Goal: Information Seeking & Learning: Learn about a topic

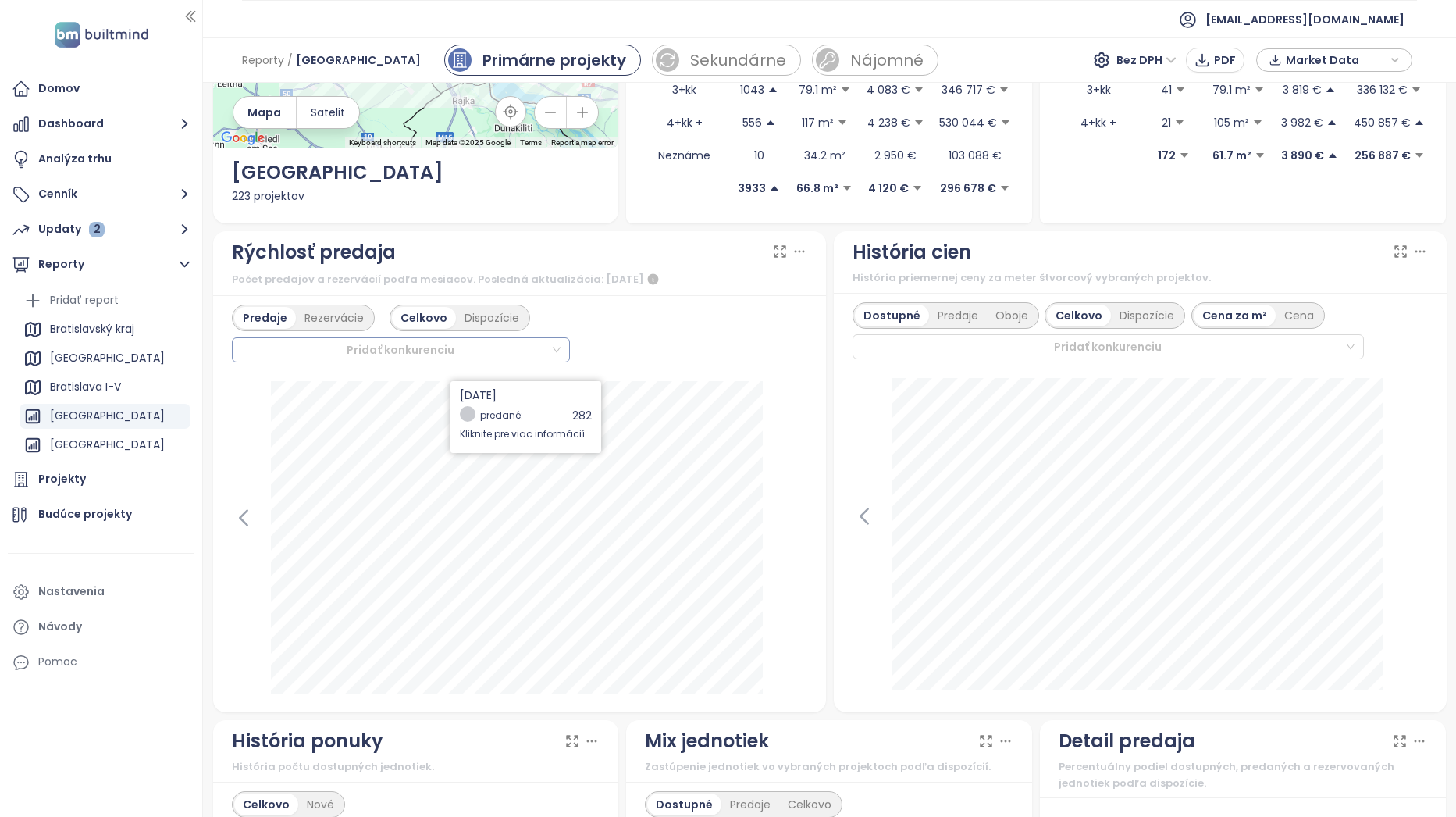
scroll to position [312, 0]
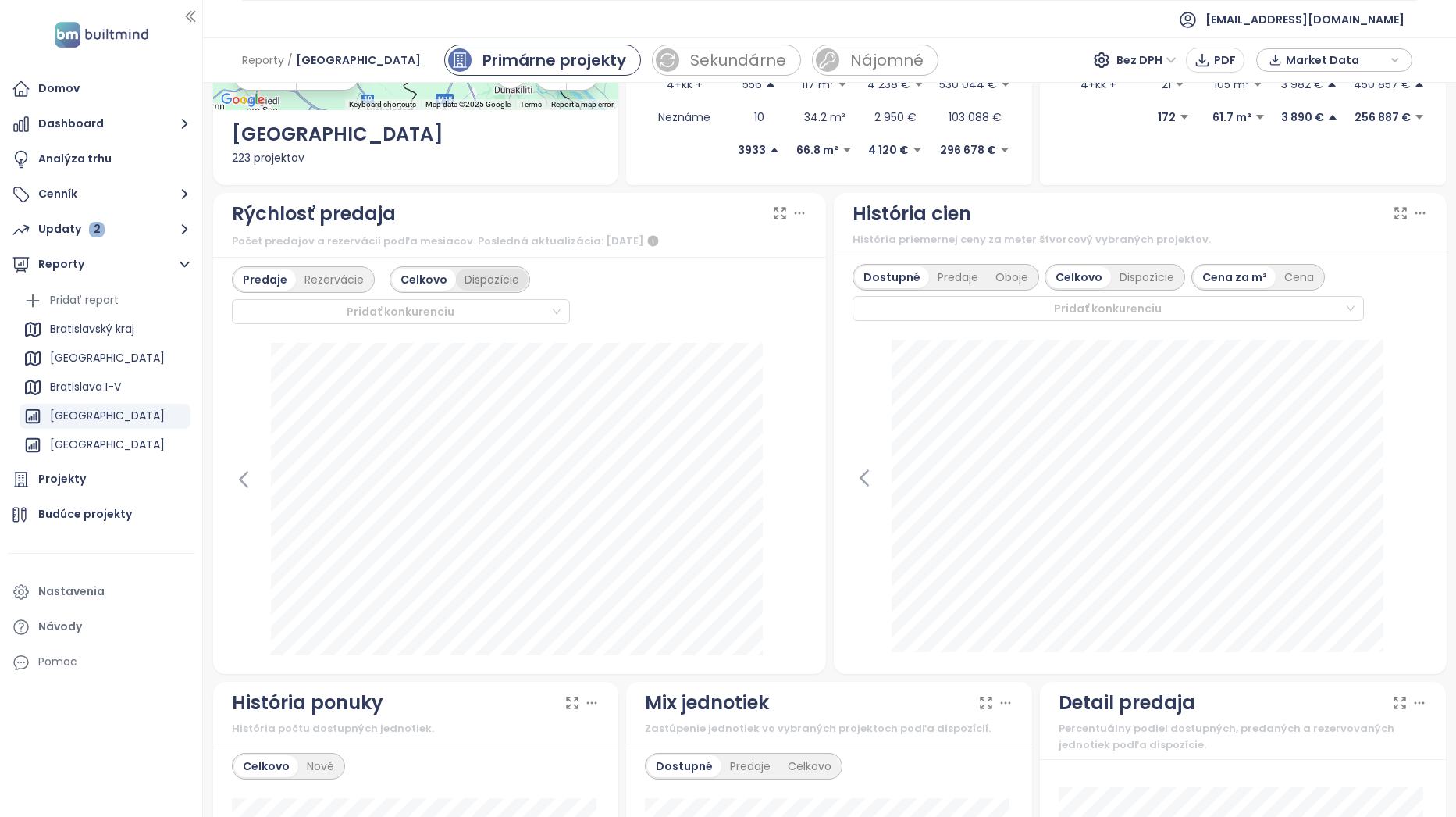
click at [494, 269] on div "Dispozície" at bounding box center [492, 279] width 72 height 21
click at [438, 441] on div "[DATE] 1+kk: 24 1.5+kk: 7 2+kk: 102 3+kk: 39 4+kk +: 22 Kliknite pre viac infor…" at bounding box center [519, 481] width 576 height 341
click at [421, 281] on div "Celkovo" at bounding box center [422, 279] width 61 height 21
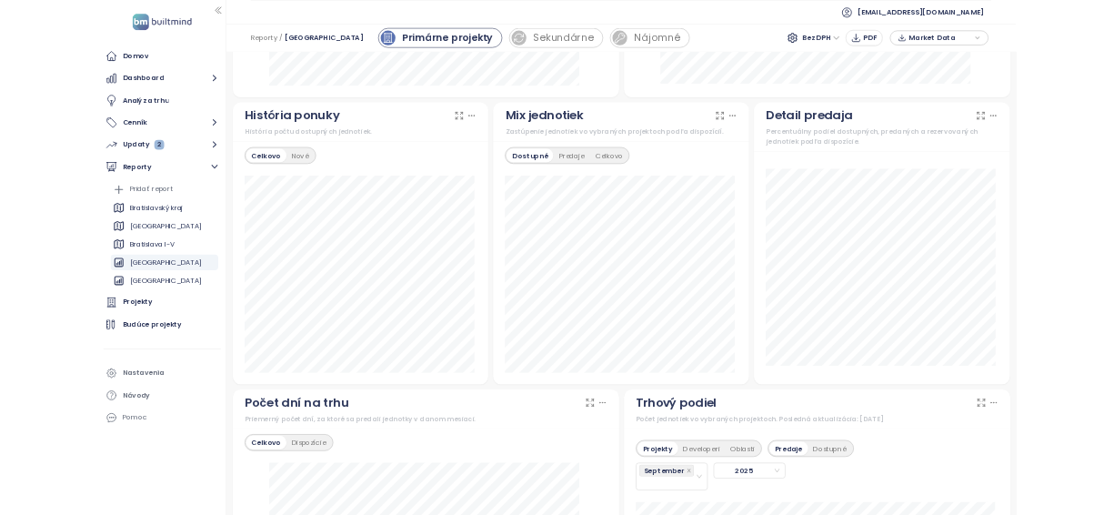
scroll to position [910, 0]
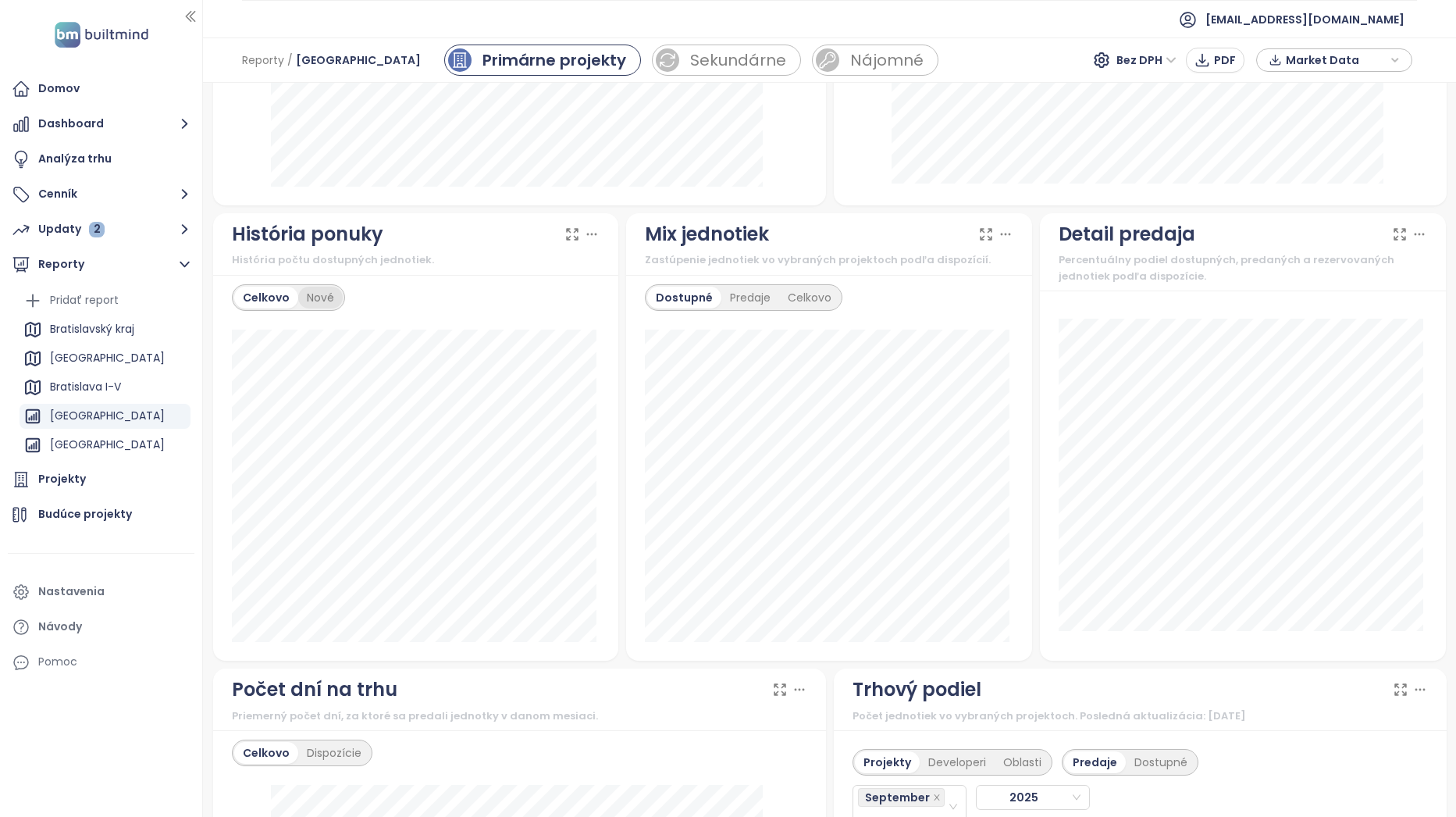
drag, startPoint x: 320, startPoint y: 286, endPoint x: 329, endPoint y: 290, distance: 9.8
click at [320, 287] on div "Nové" at bounding box center [321, 297] width 45 height 21
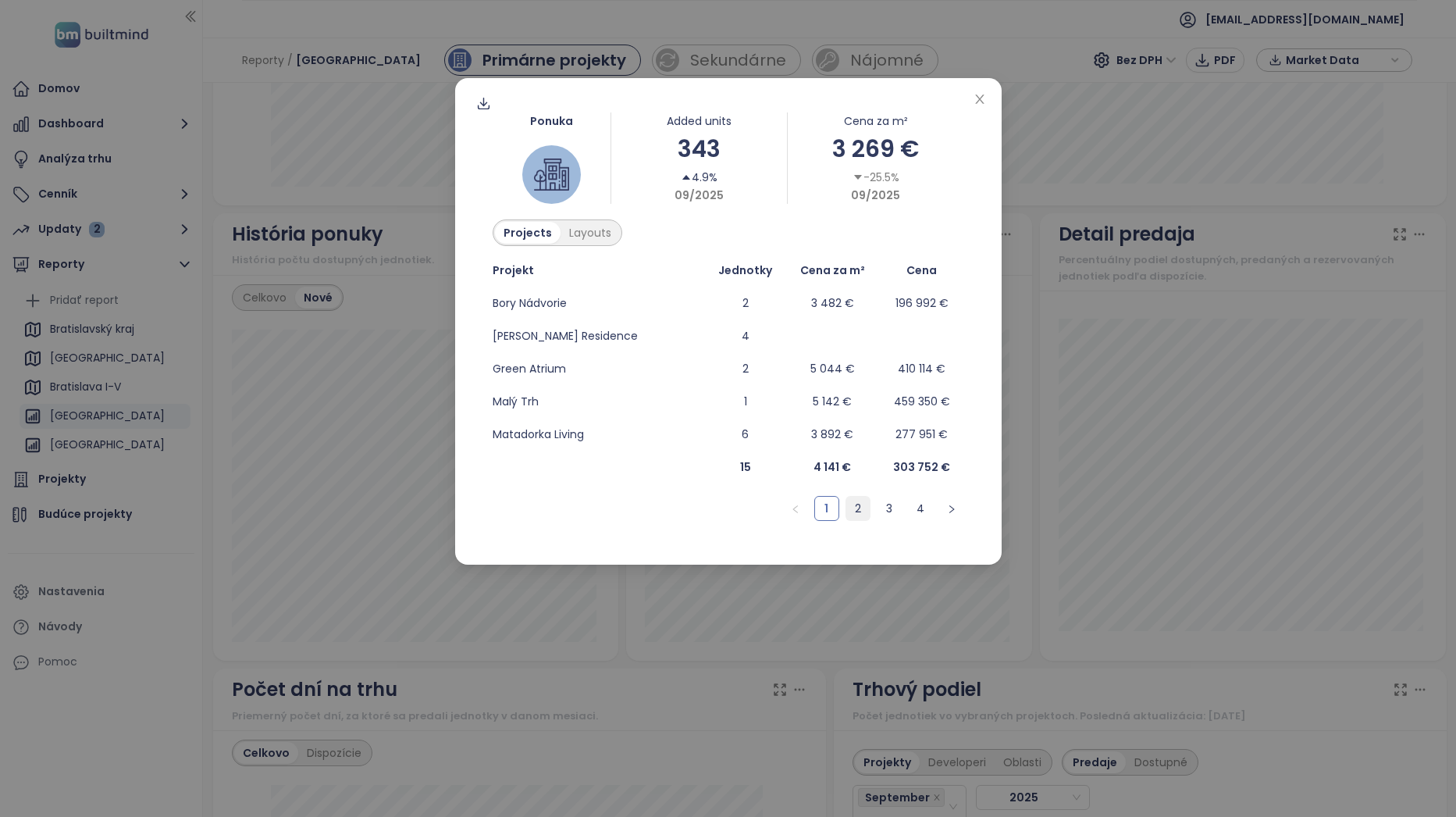
click at [864, 441] on link "2" at bounding box center [857, 508] width 23 height 23
click at [891, 441] on link "3" at bounding box center [889, 508] width 23 height 23
click at [925, 441] on link "4" at bounding box center [920, 508] width 23 height 23
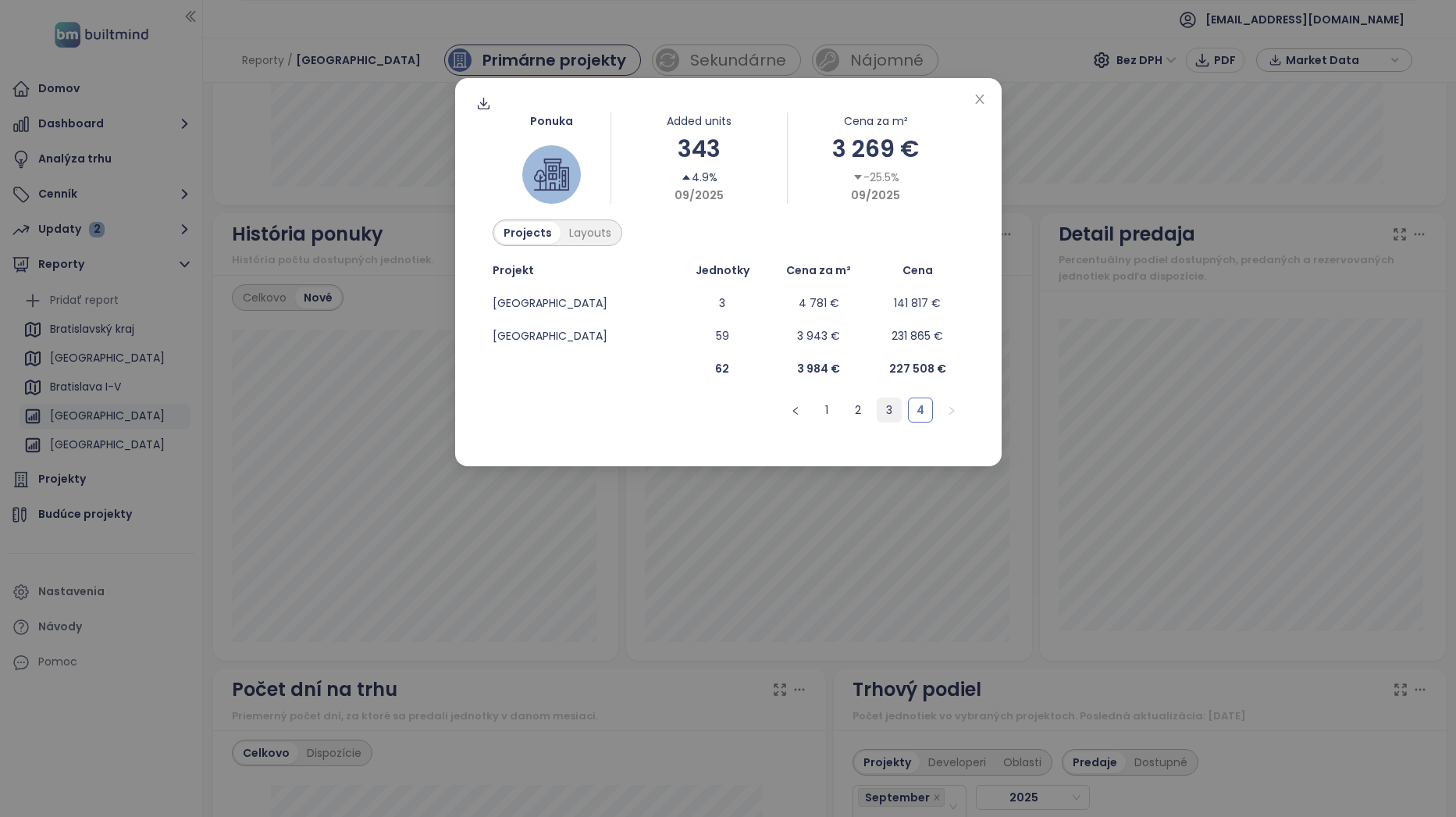
click at [893, 404] on link "3" at bounding box center [889, 409] width 23 height 23
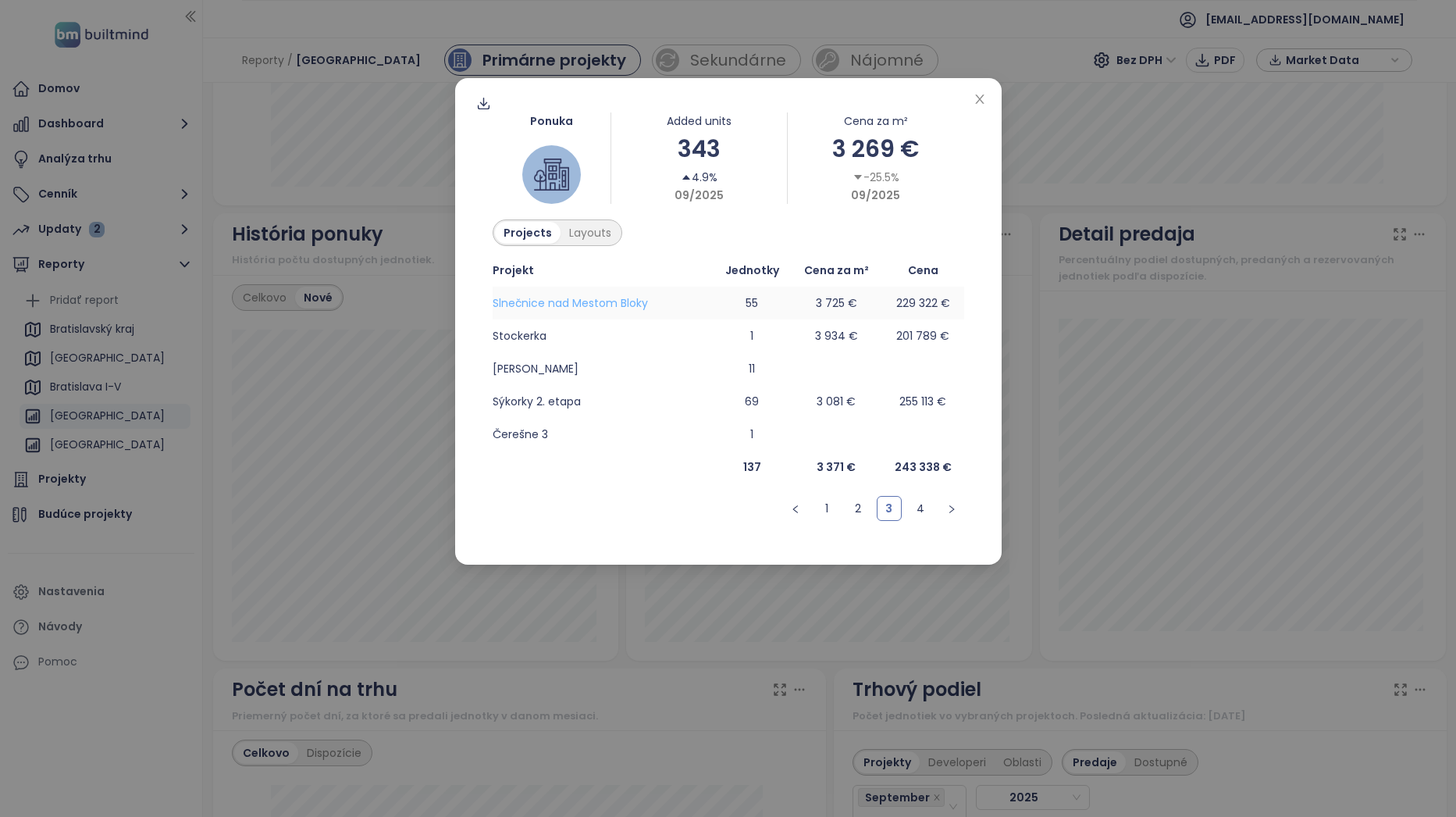
click at [633, 302] on span "Slnečnice nad Mestom Bloky" at bounding box center [570, 303] width 155 height 15
click at [956, 347] on div "Ponuka Added units 343 4.9% 09/2025 Cena za m² 3 269 € -25.5% 09/2025 Projects …" at bounding box center [728, 408] width 1456 height 817
click at [884, 441] on link "3" at bounding box center [889, 508] width 23 height 23
click at [924, 441] on link "4" at bounding box center [920, 508] width 23 height 23
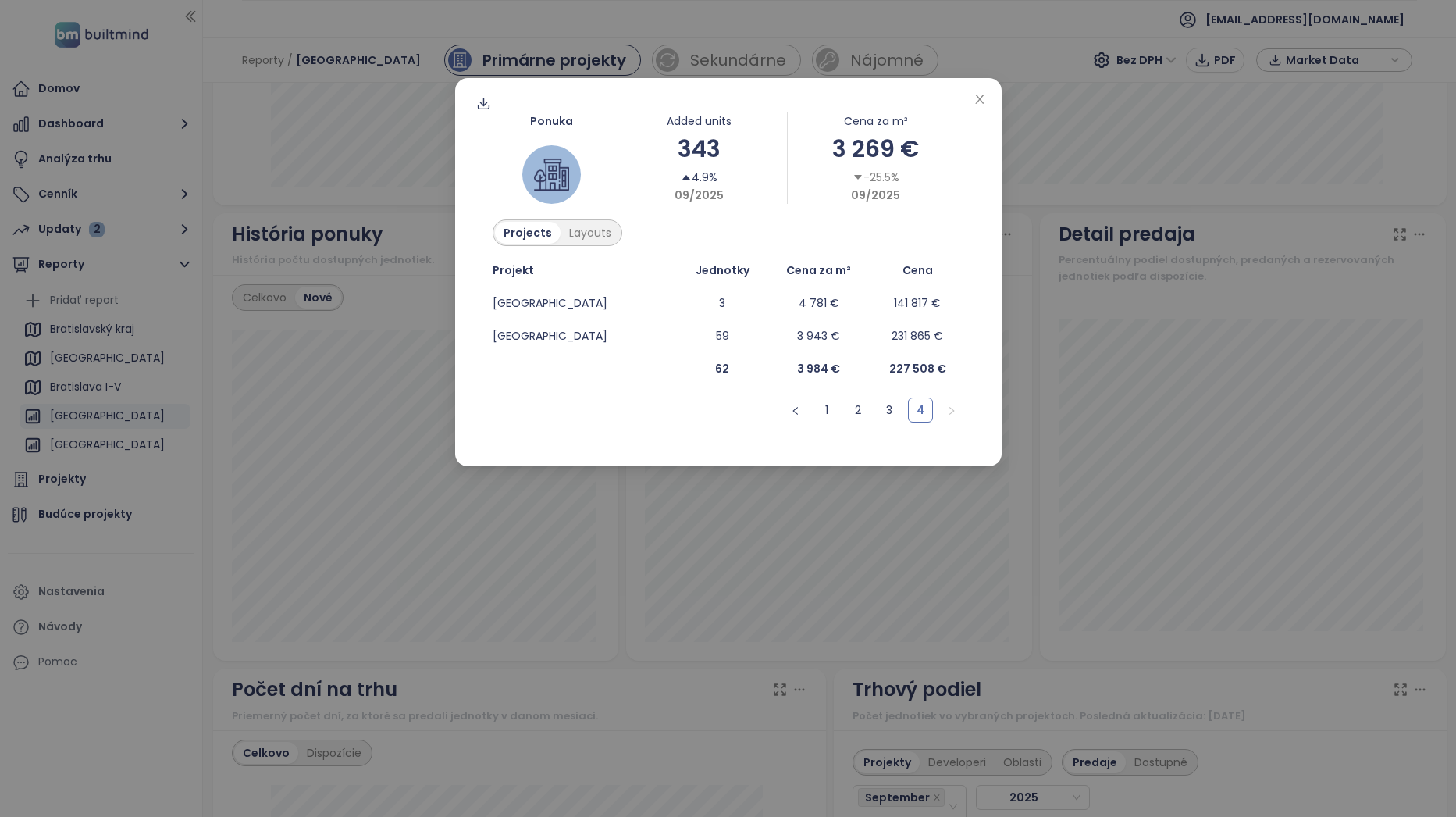
click at [752, 210] on div "Ponuka Added units 343 4.9% 09/2025 Cena za m² 3 269 € -25.5% 09/2025 Projects …" at bounding box center [728, 267] width 509 height 348
click at [748, 265] on div "Jednotky" at bounding box center [722, 270] width 88 height 17
click at [956, 103] on icon "close" at bounding box center [980, 99] width 13 height 13
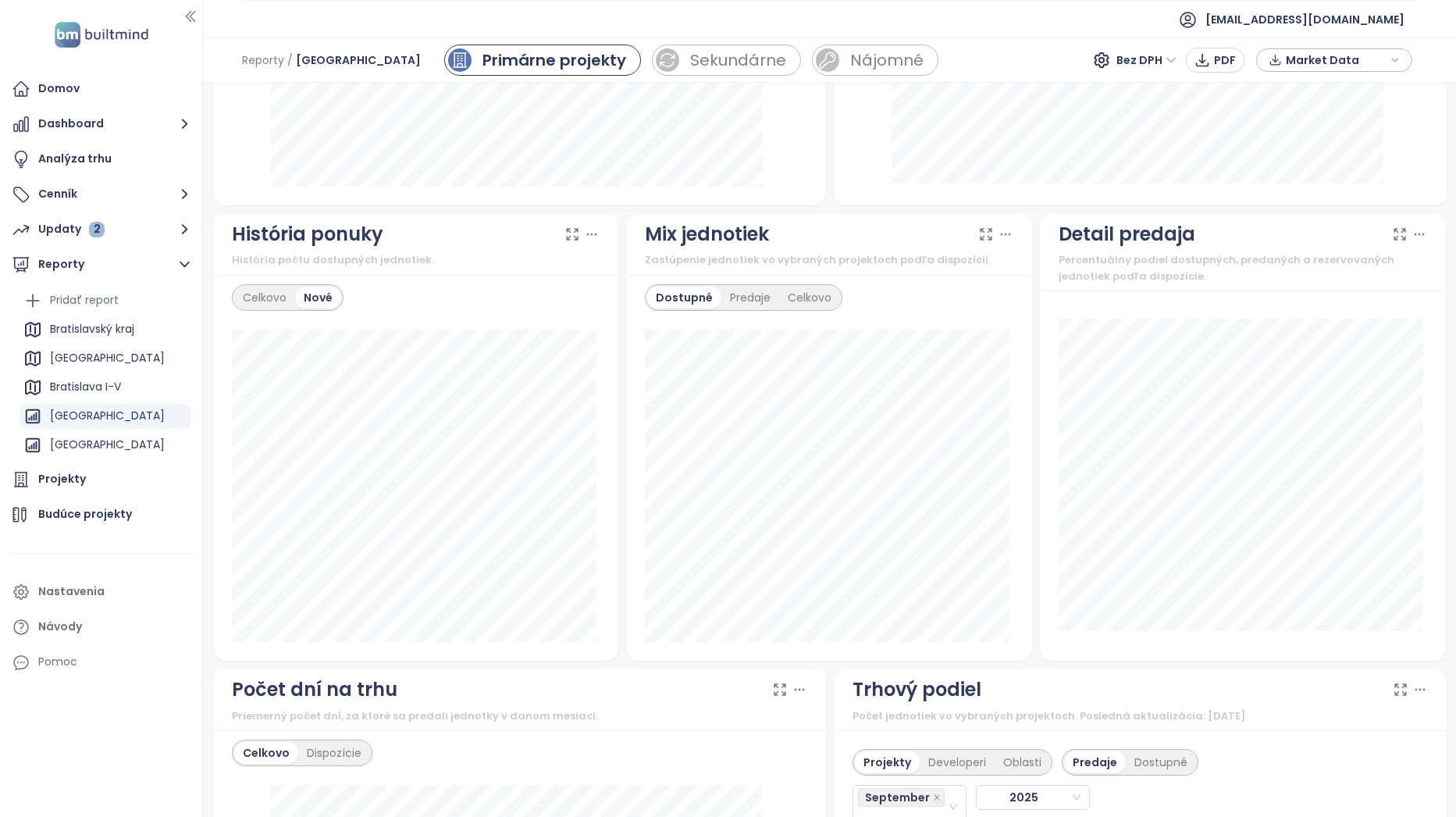
click at [561, 222] on div "História ponuky" at bounding box center [415, 234] width 368 height 30
click at [565, 227] on icon at bounding box center [572, 234] width 15 height 15
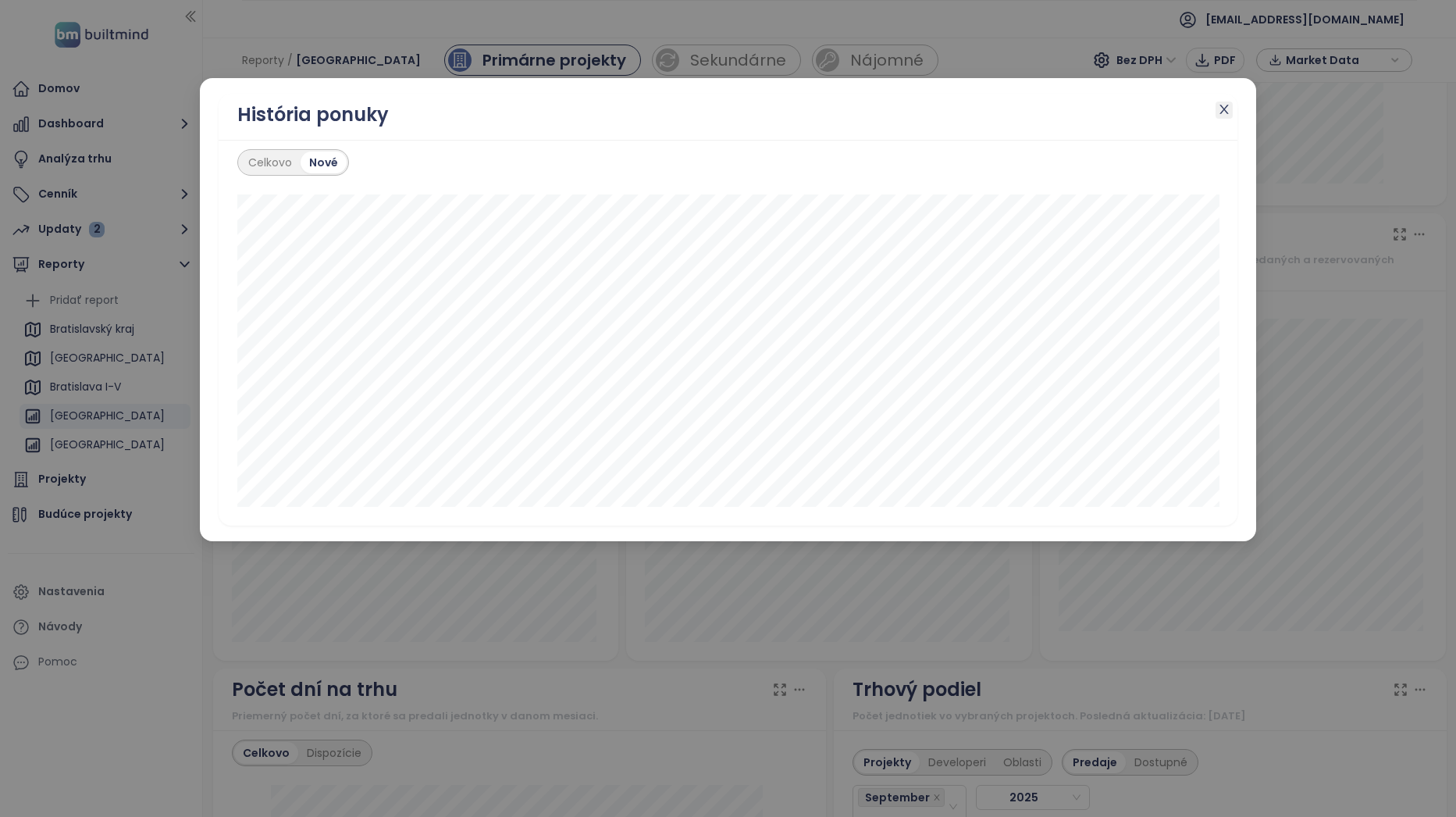
click at [956, 106] on icon "close" at bounding box center [1224, 109] width 9 height 9
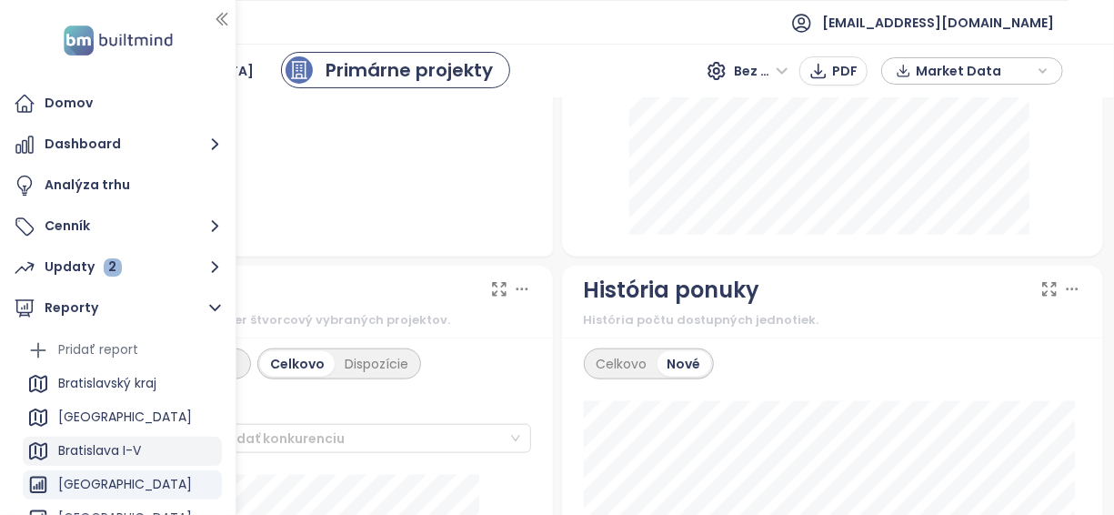
scroll to position [311, 0]
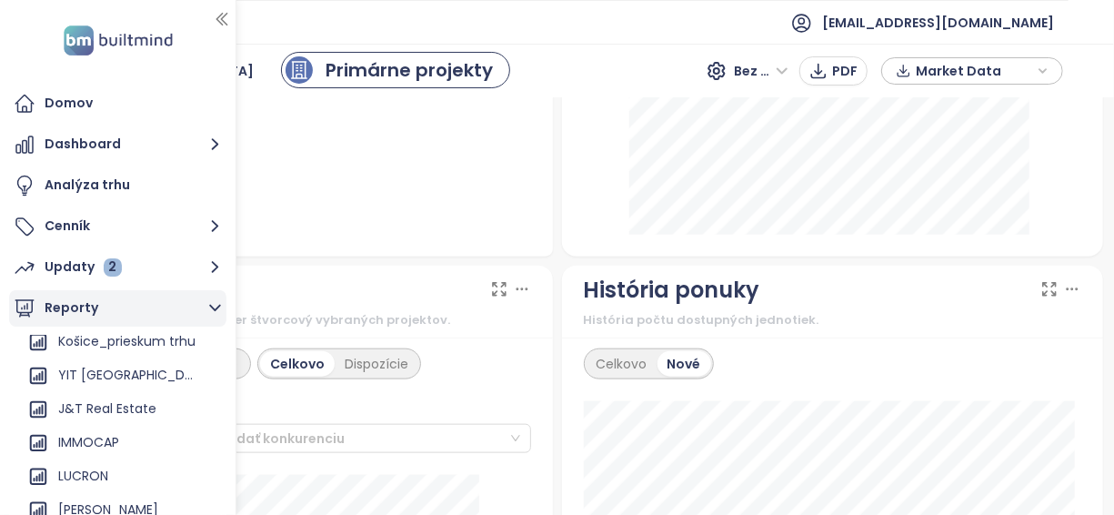
click at [217, 304] on icon "button" at bounding box center [215, 308] width 23 height 23
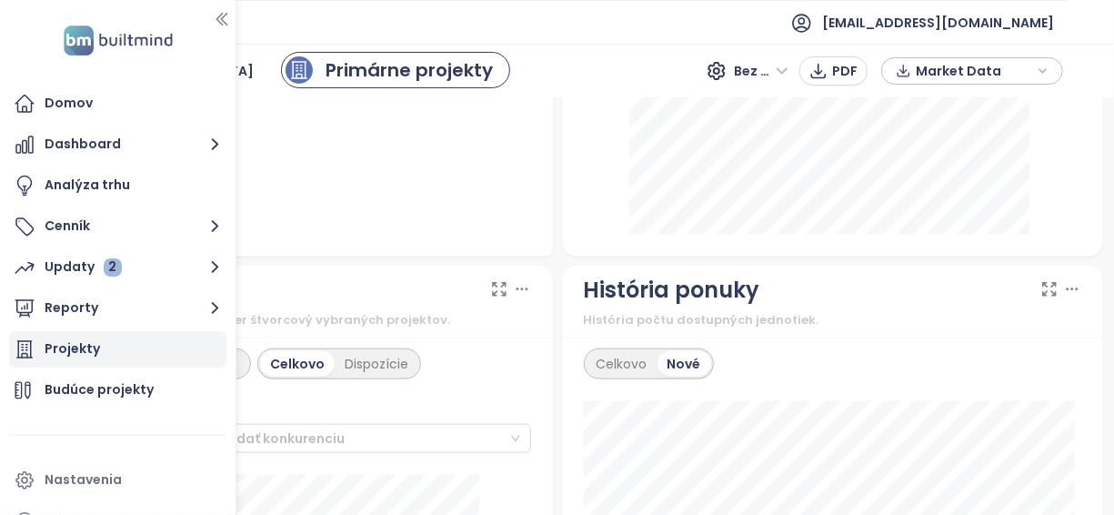
click at [139, 355] on div "Projekty" at bounding box center [117, 349] width 217 height 36
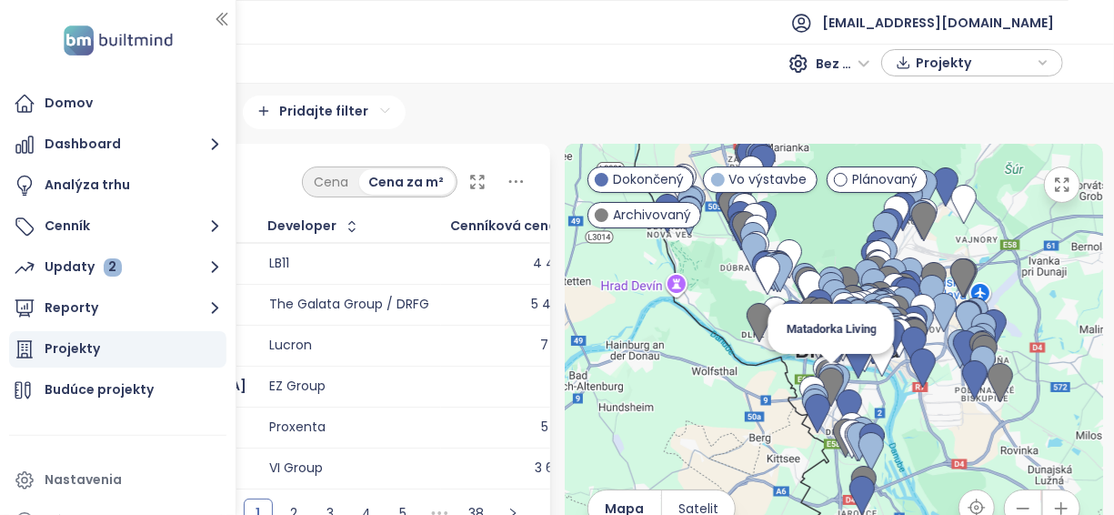
click at [820, 371] on img at bounding box center [831, 384] width 25 height 40
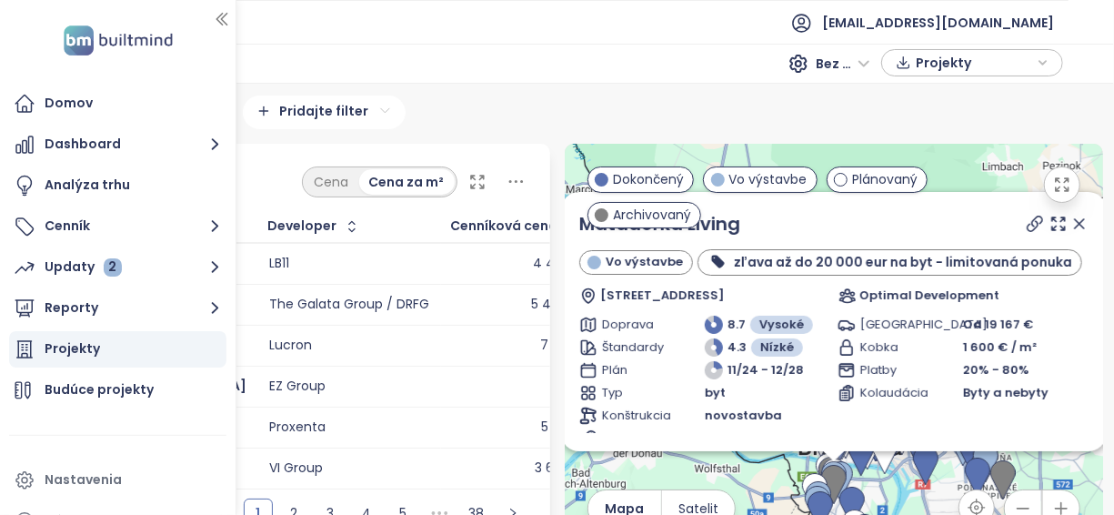
click at [556, 75] on div "Bratislavský kraj Bez DPH Projekty" at bounding box center [594, 63] width 939 height 29
click at [224, 11] on icon "button" at bounding box center [222, 19] width 18 height 18
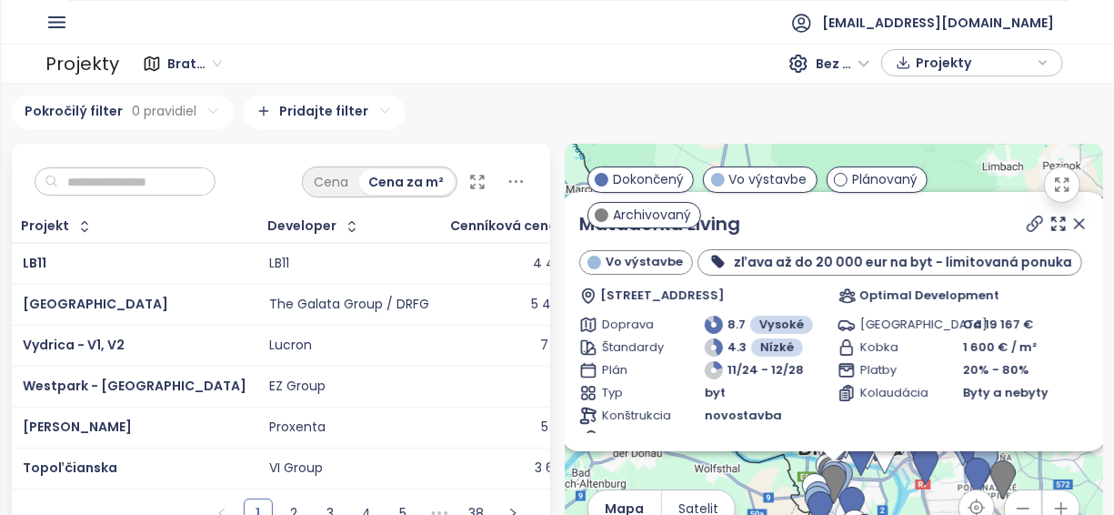
click at [1075, 226] on icon at bounding box center [1079, 223] width 9 height 9
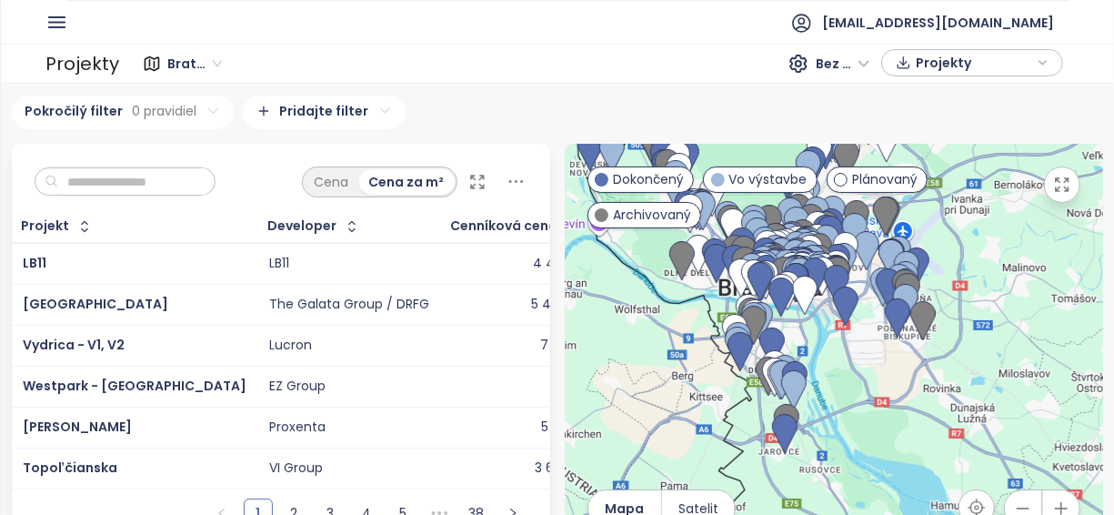
drag, startPoint x: 934, startPoint y: 344, endPoint x: 825, endPoint y: 136, distance: 234.4
click at [825, 136] on div "Bratislavský kraj 296 projektov Area [GEOGRAPHIC_DATA] 55 projektov Area [GEOGR…" at bounding box center [558, 300] width 1092 height 408
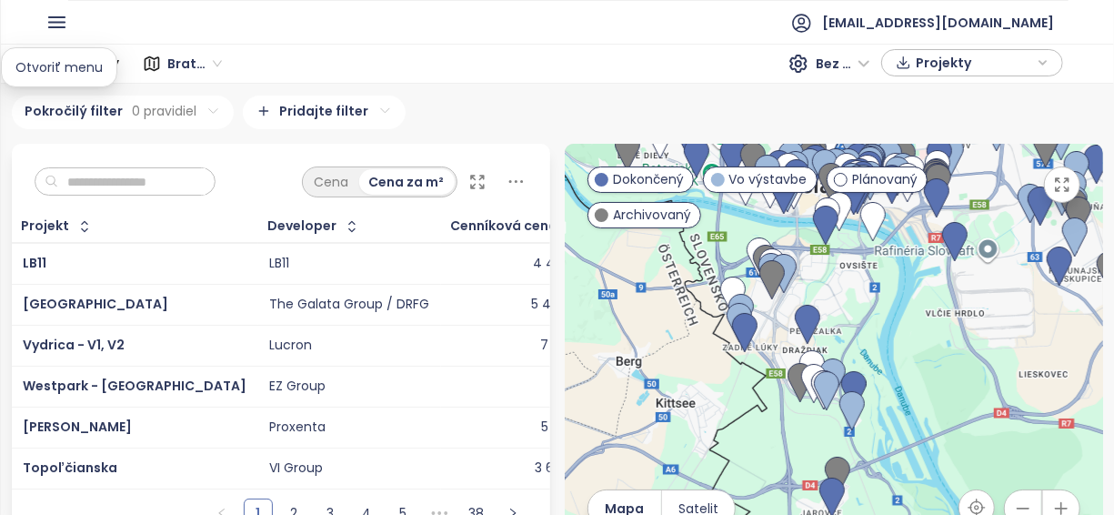
click at [45, 15] on icon "button" at bounding box center [56, 22] width 23 height 23
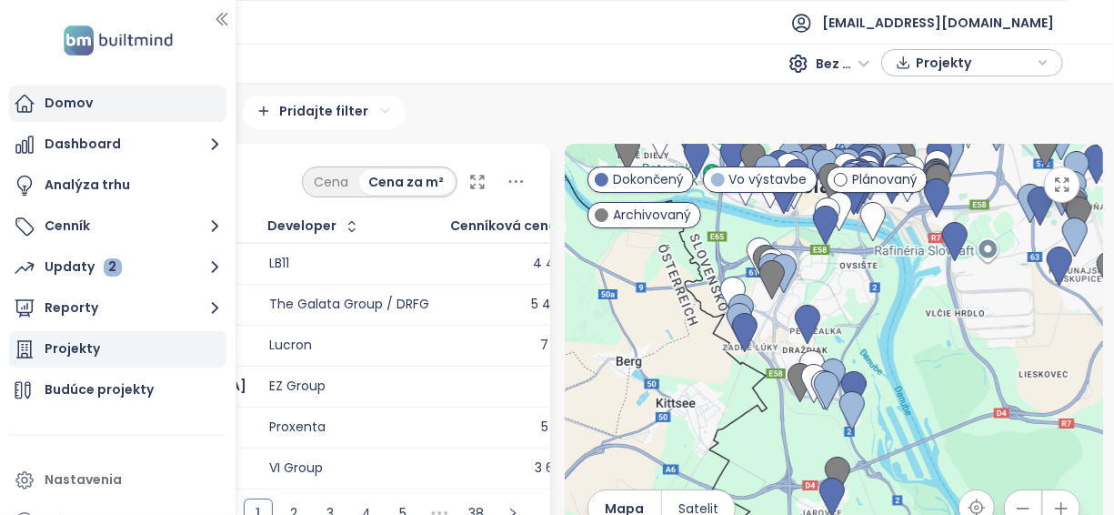
click at [70, 102] on div "Domov" at bounding box center [69, 103] width 48 height 23
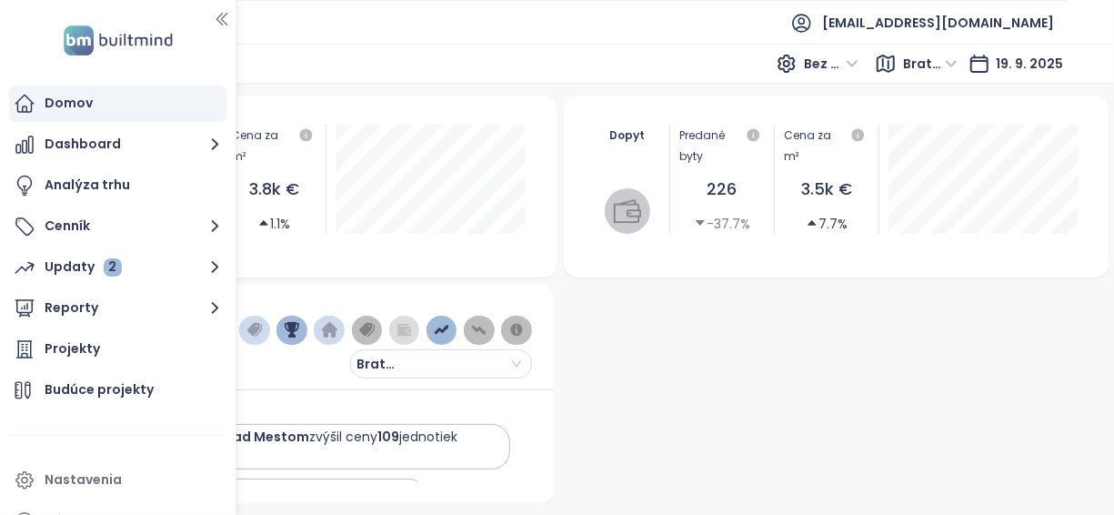
click at [219, 18] on icon "button" at bounding box center [222, 19] width 18 height 18
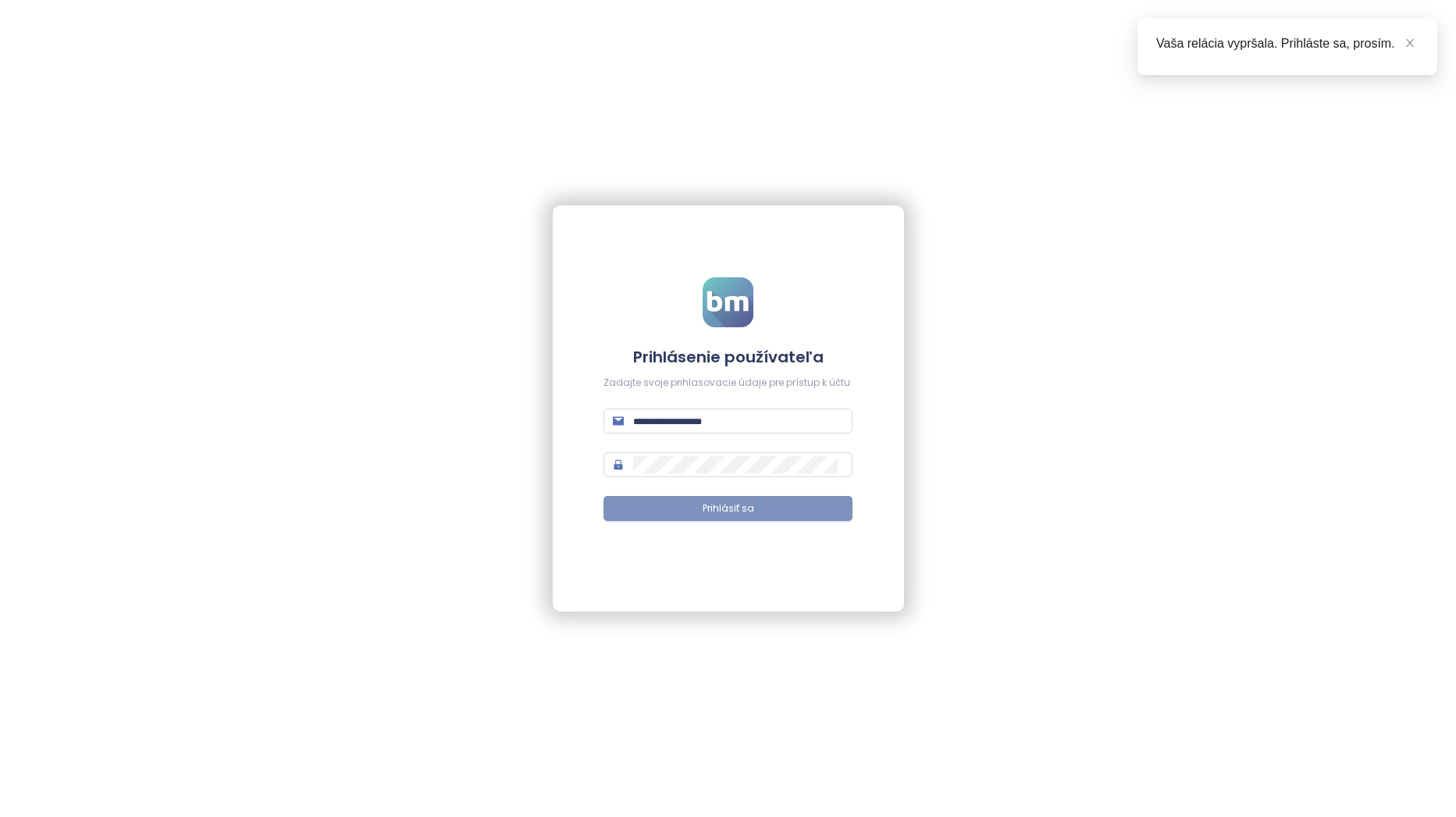
type input "**********"
click at [779, 510] on button "Prihlásiť sa" at bounding box center [728, 508] width 249 height 25
